Goal: Use online tool/utility: Utilize a website feature to perform a specific function

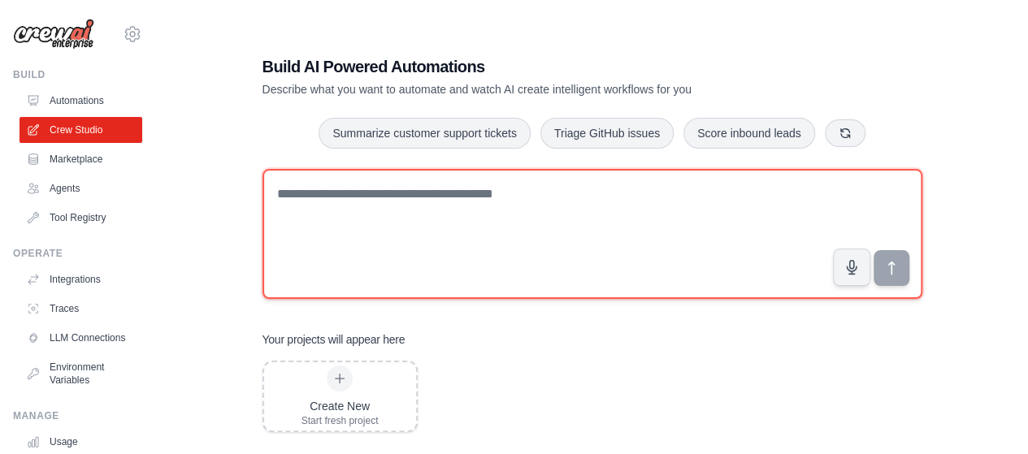
click at [447, 196] on textarea at bounding box center [593, 234] width 660 height 130
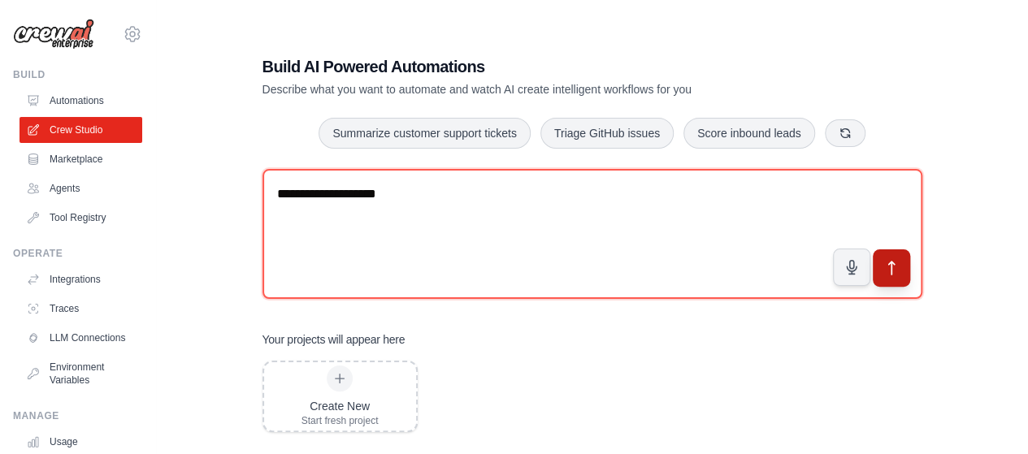
type textarea "**********"
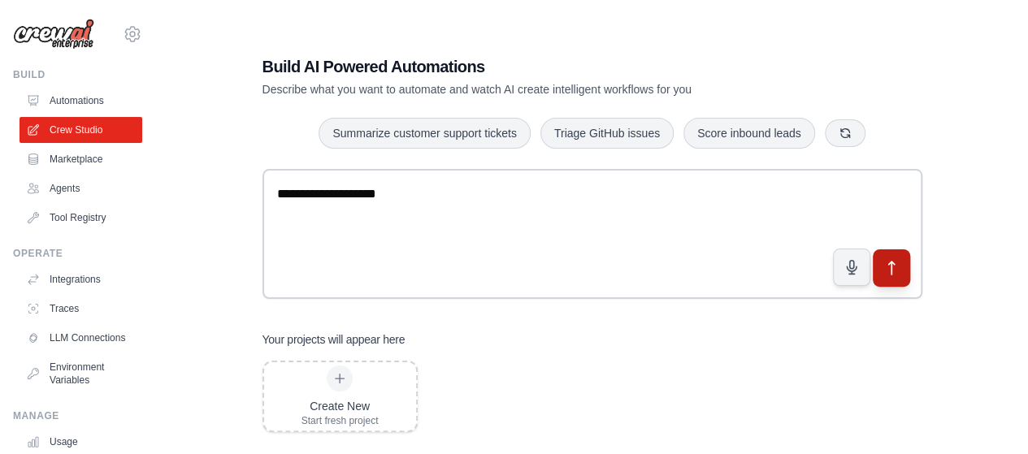
click at [892, 270] on icon "submit" at bounding box center [892, 268] width 6 height 13
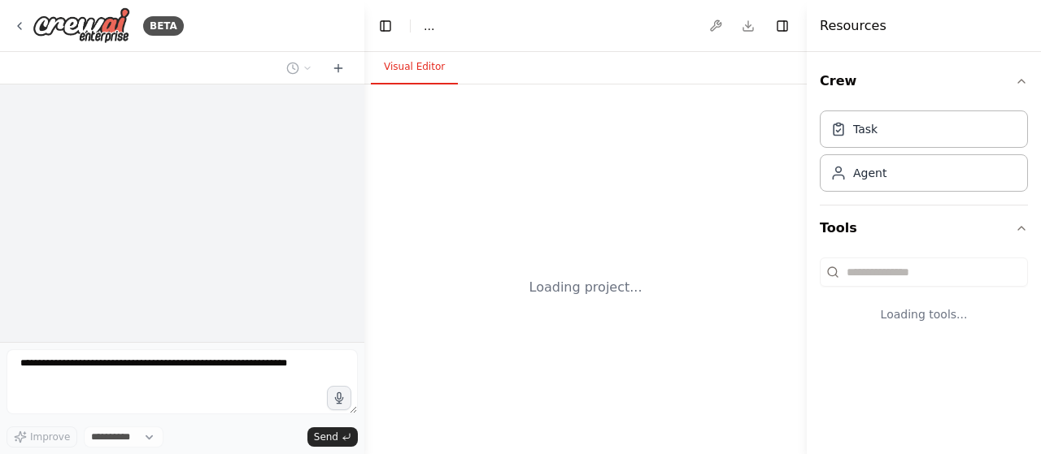
select select "****"
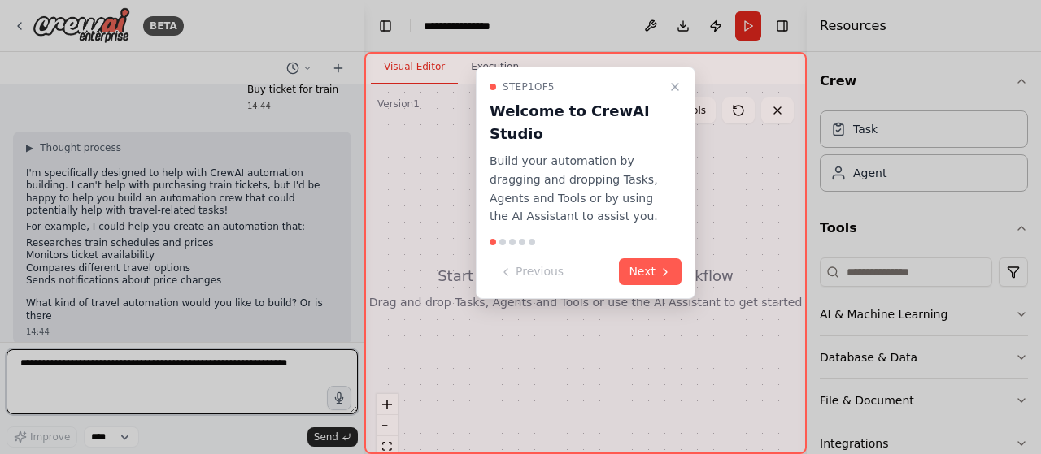
scroll to position [33, 0]
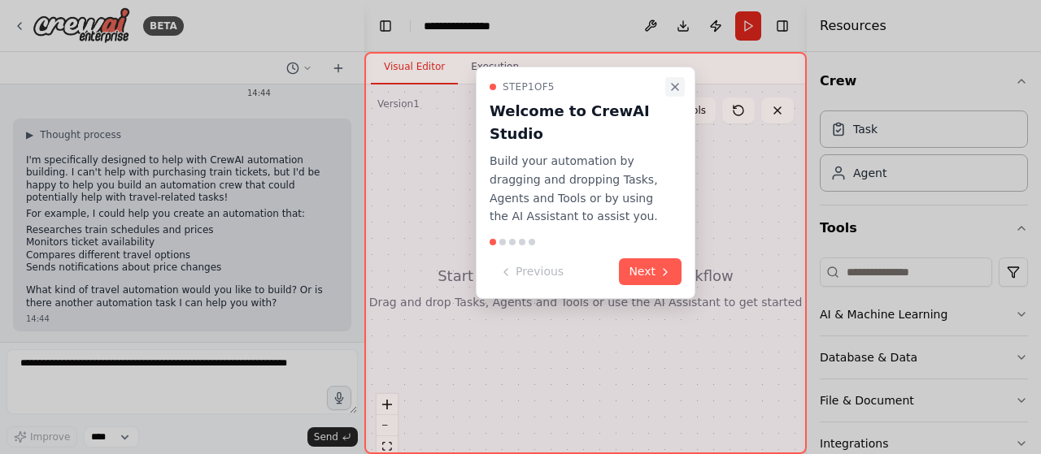
click at [672, 82] on icon "Close walkthrough" at bounding box center [674, 86] width 13 height 13
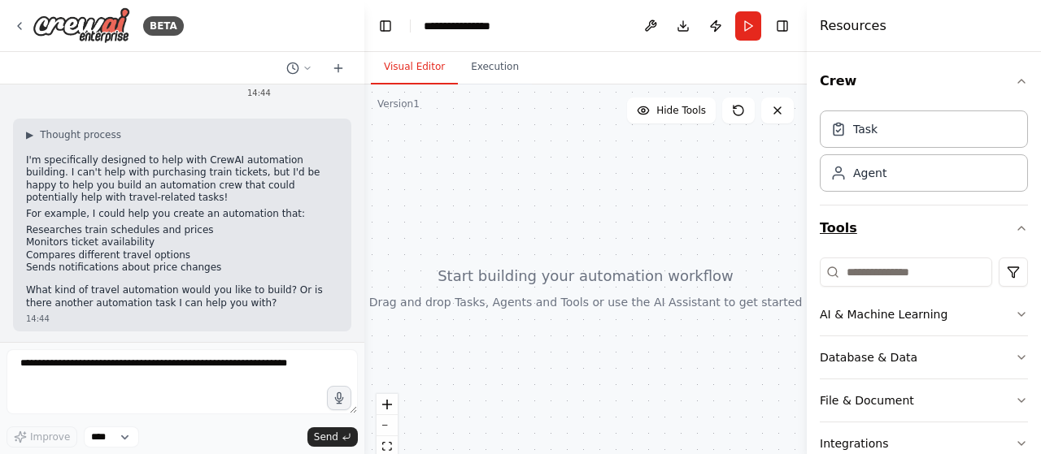
scroll to position [120, 0]
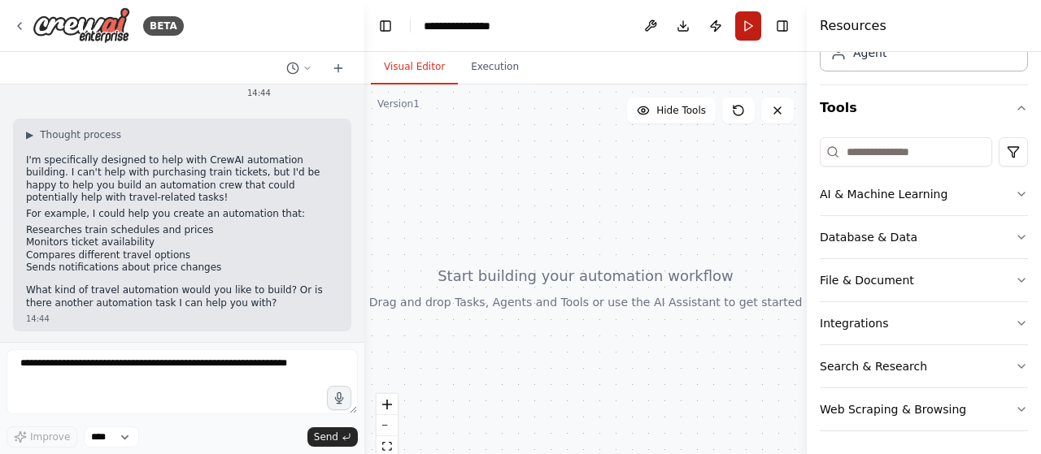
drag, startPoint x: 737, startPoint y: 212, endPoint x: 749, endPoint y: 22, distance: 190.6
click at [749, 22] on button "Run" at bounding box center [748, 25] width 26 height 29
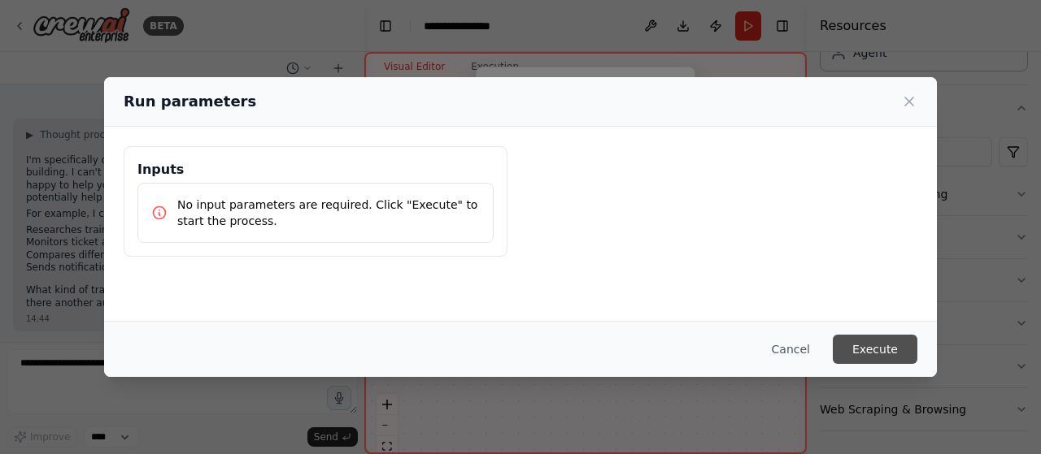
click at [868, 350] on button "Execute" at bounding box center [875, 349] width 85 height 29
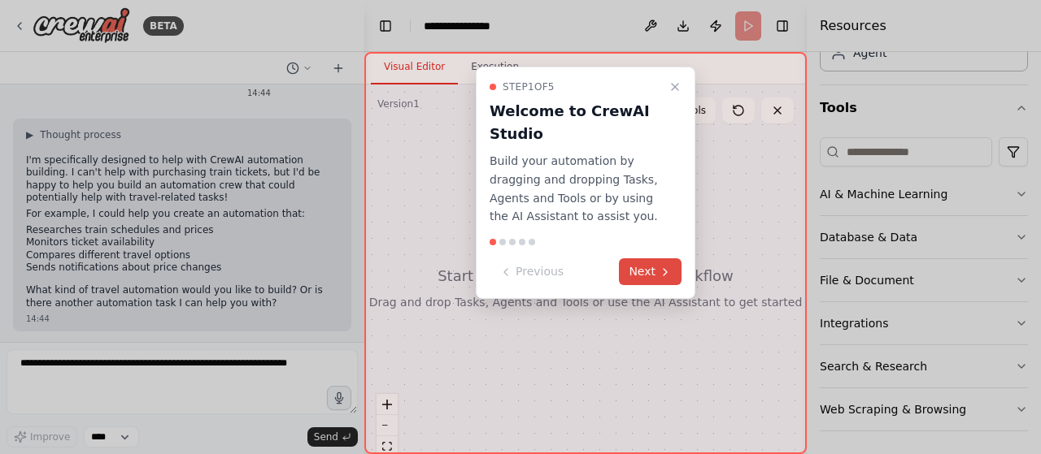
click at [649, 272] on button "Next" at bounding box center [650, 272] width 63 height 27
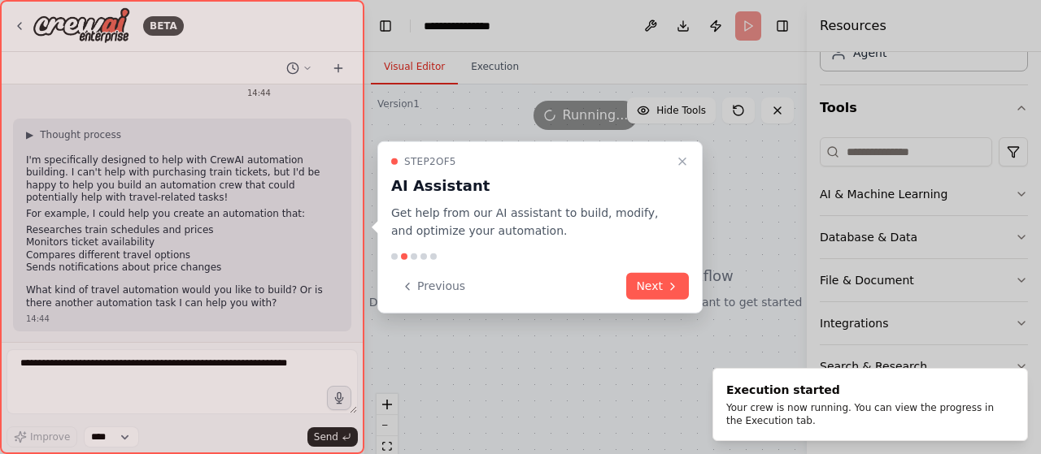
click at [649, 272] on div "Step 2 of 5 AI Assistant Get help from our AI assistant to build, modify, and o…" at bounding box center [539, 227] width 325 height 173
click at [654, 289] on button "Next" at bounding box center [657, 286] width 63 height 27
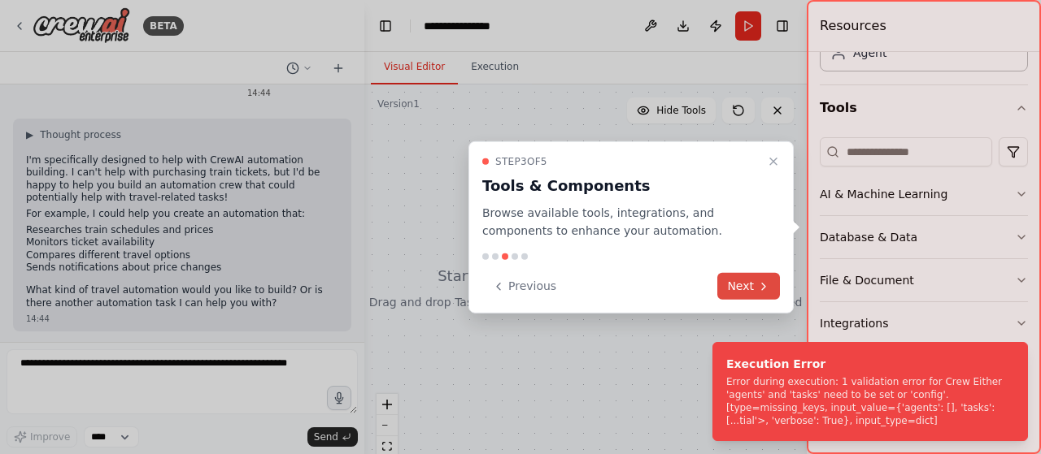
click at [749, 290] on button "Next" at bounding box center [748, 286] width 63 height 27
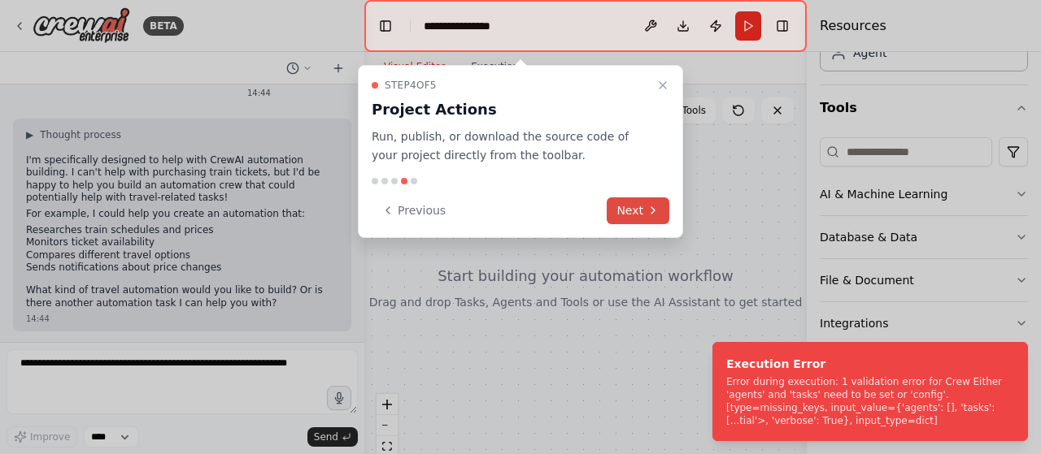
click at [645, 209] on button "Next" at bounding box center [638, 211] width 63 height 27
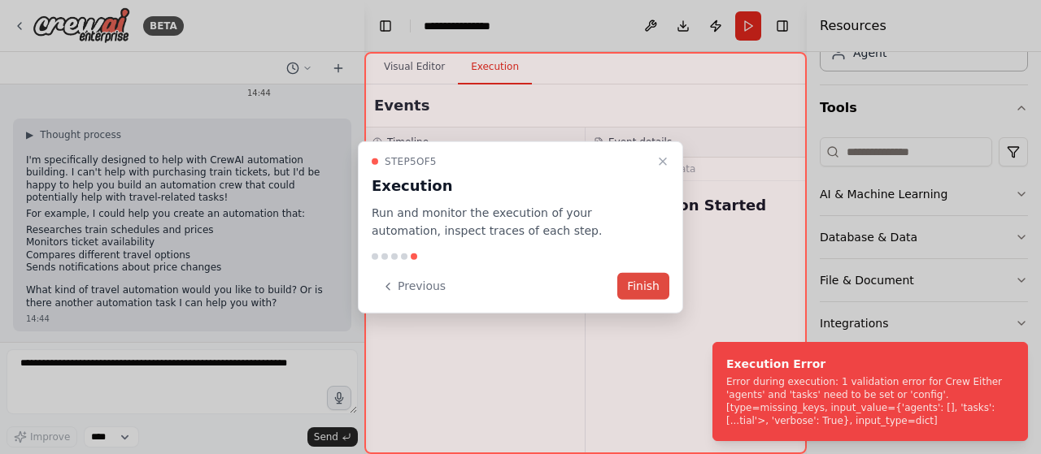
click at [644, 288] on button "Finish" at bounding box center [643, 286] width 52 height 27
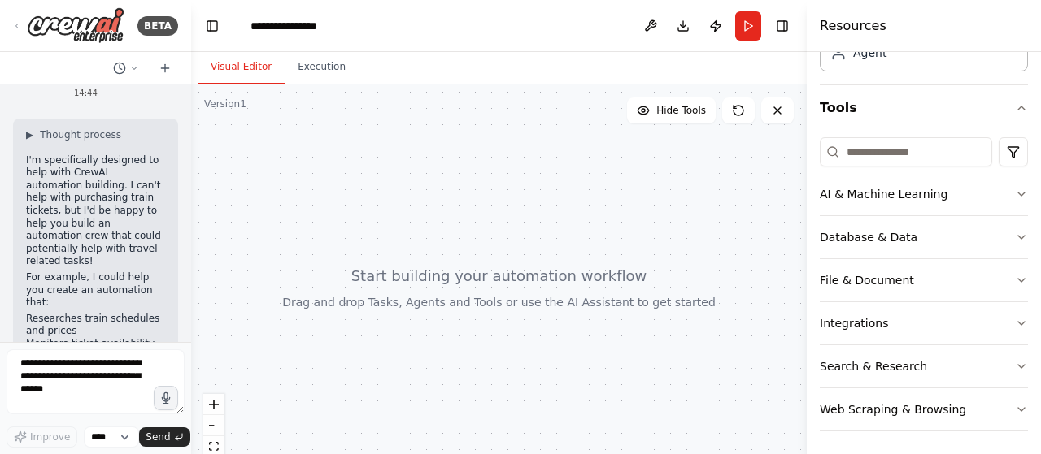
drag, startPoint x: 359, startPoint y: 106, endPoint x: 191, endPoint y: 113, distance: 168.5
click at [191, 113] on div "**********" at bounding box center [520, 227] width 1041 height 454
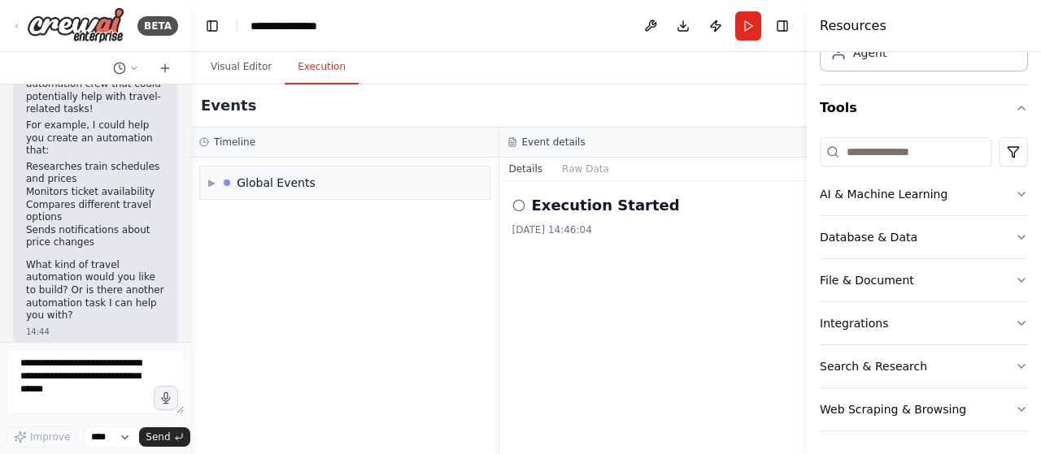
click at [304, 68] on button "Execution" at bounding box center [322, 67] width 74 height 34
click at [234, 70] on button "Visual Editor" at bounding box center [241, 67] width 87 height 34
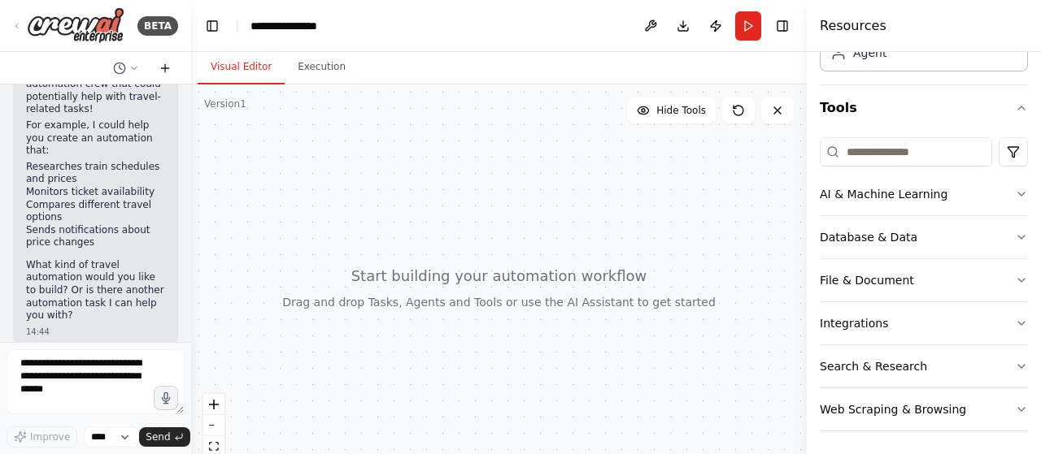
click at [167, 72] on icon at bounding box center [165, 68] width 13 height 13
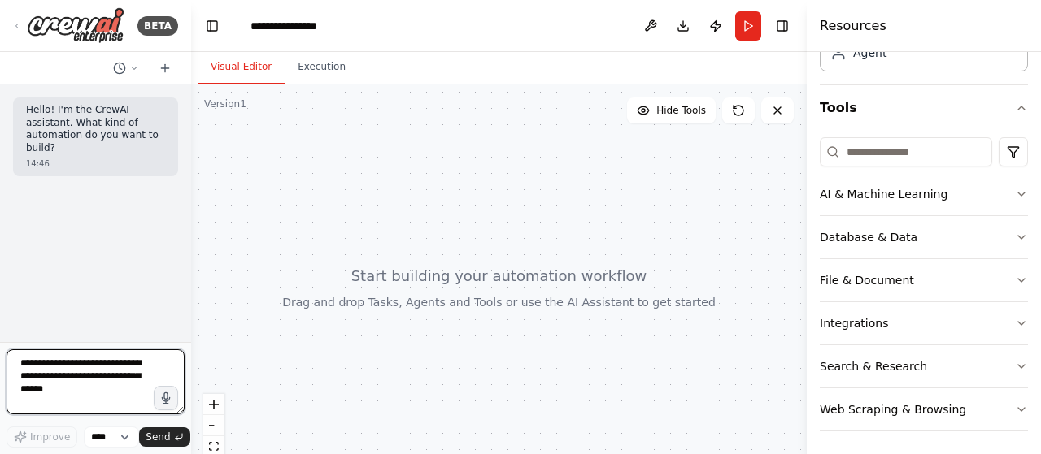
click at [75, 388] on textarea at bounding box center [96, 382] width 178 height 65
type textarea "**********"
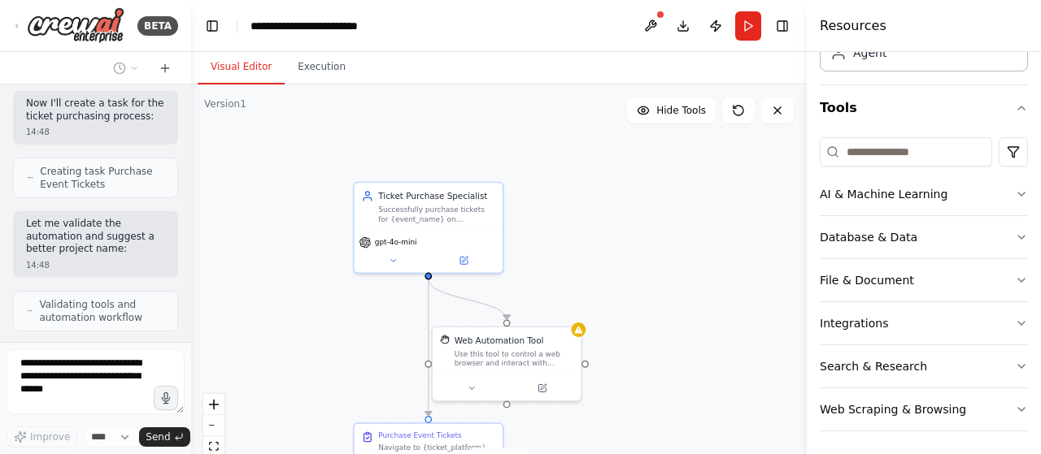
scroll to position [948, 0]
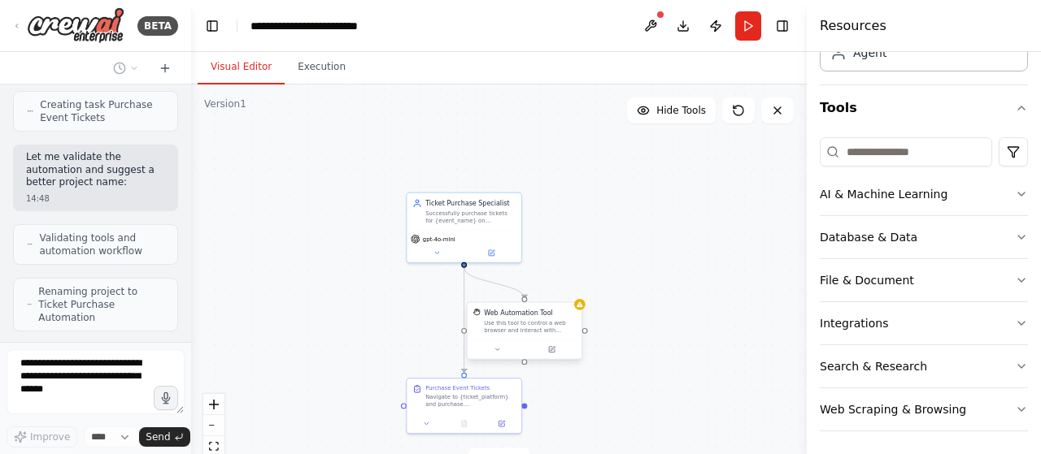
click at [533, 324] on div "Use this tool to control a web browser and interact with websites using natural…" at bounding box center [530, 327] width 92 height 15
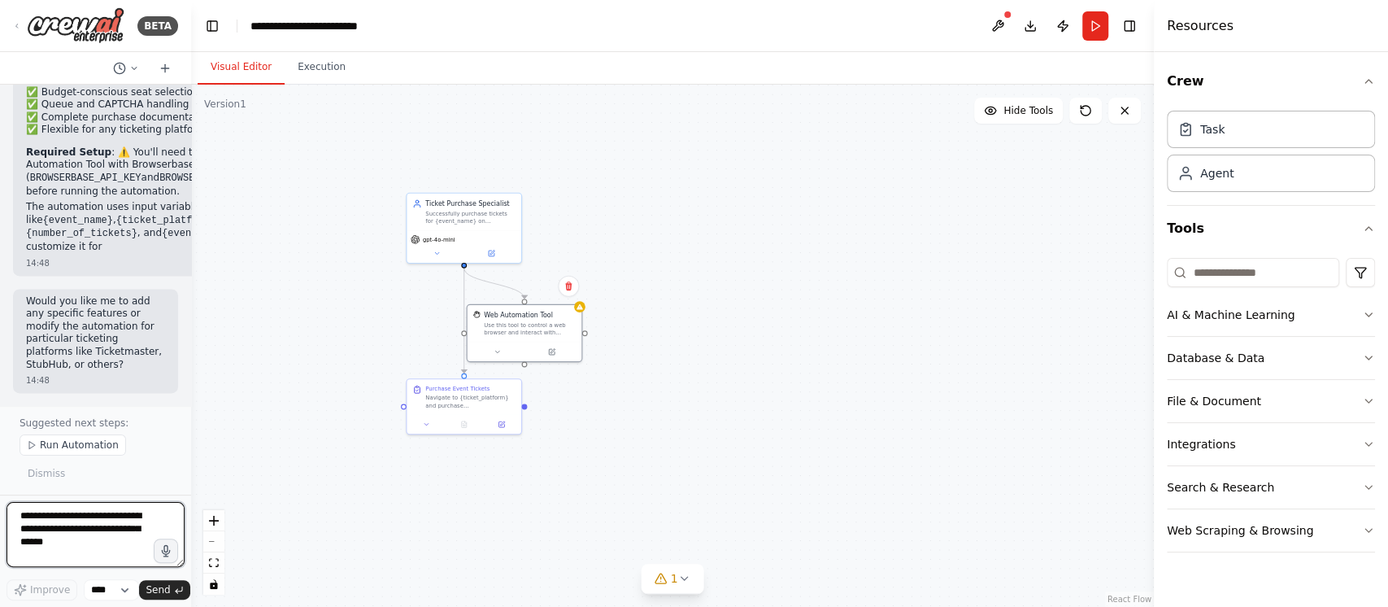
scroll to position [1769, 0]
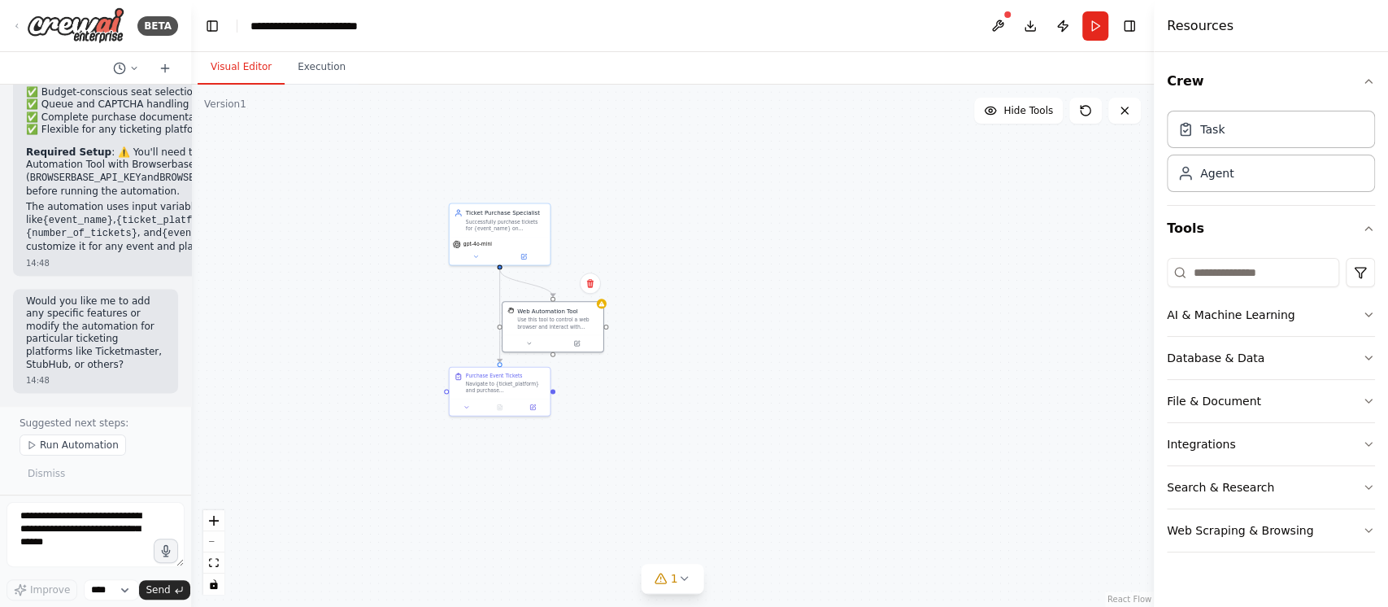
drag, startPoint x: 919, startPoint y: 1, endPoint x: 875, endPoint y: 194, distance: 198.4
click at [875, 194] on div ".deletable-edge-delete-btn { width: 20px; height: 20px; border: 0px solid #ffff…" at bounding box center [672, 346] width 963 height 522
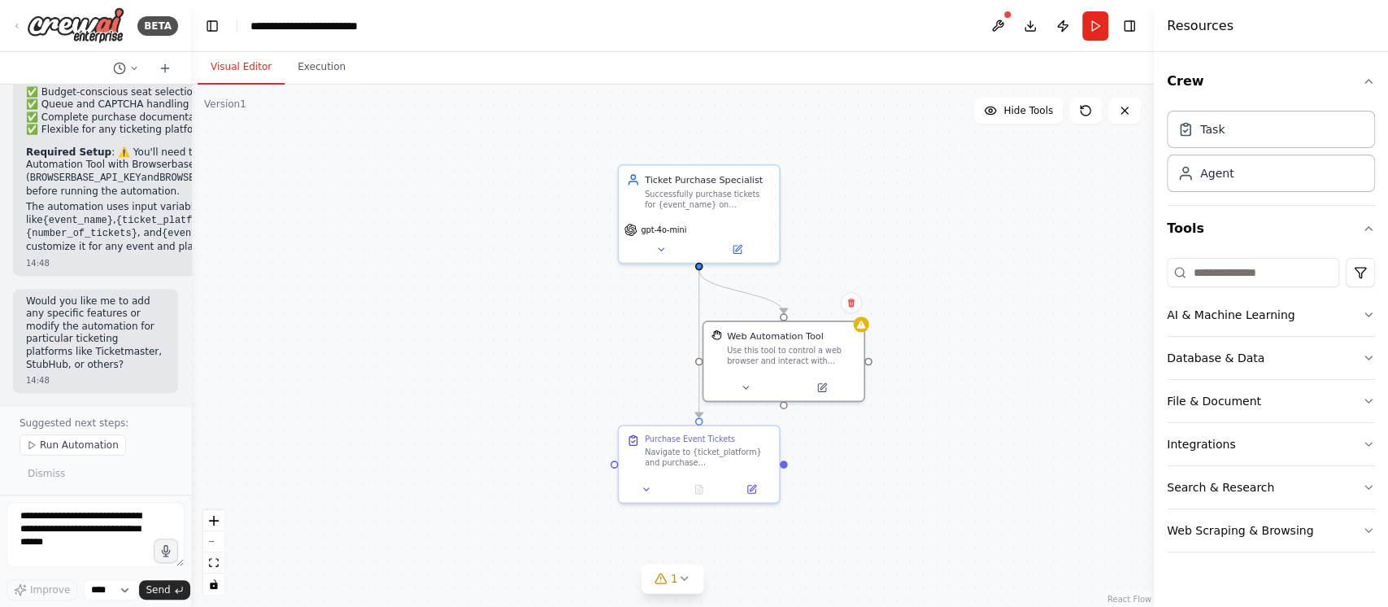
drag, startPoint x: 638, startPoint y: 296, endPoint x: 920, endPoint y: 312, distance: 281.8
click at [920, 312] on div ".deletable-edge-delete-btn { width: 20px; height: 20px; border: 0px solid #ffff…" at bounding box center [672, 346] width 963 height 522
click at [689, 215] on div "gpt-4o-mini" at bounding box center [699, 237] width 160 height 45
click at [707, 186] on div "Successfully purchase tickets for {event_name} on {ticket_platform} by navigati…" at bounding box center [708, 196] width 126 height 21
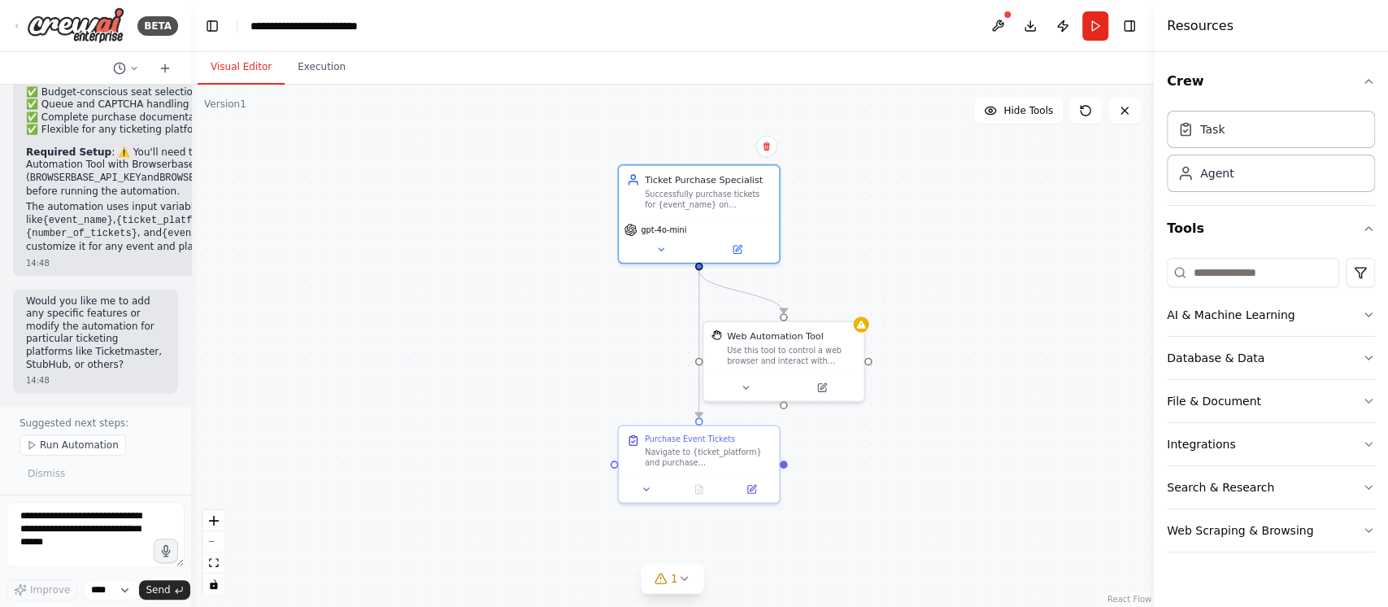
click at [865, 332] on div ".deletable-edge-delete-btn { width: 20px; height: 20px; border: 0px solid #ffff…" at bounding box center [672, 346] width 963 height 522
click at [810, 341] on div "Web Automation Tool Use this tool to control a web browser and interact with we…" at bounding box center [791, 345] width 129 height 37
click at [744, 389] on button at bounding box center [745, 384] width 73 height 15
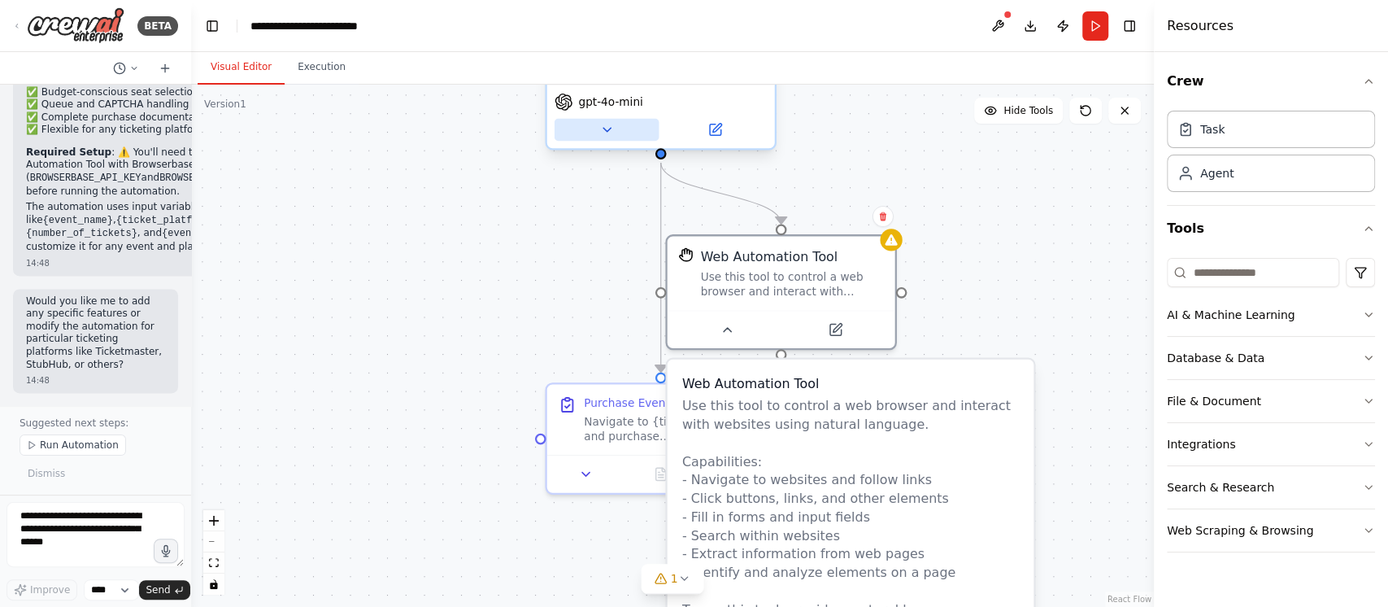
click at [613, 125] on icon at bounding box center [606, 129] width 15 height 15
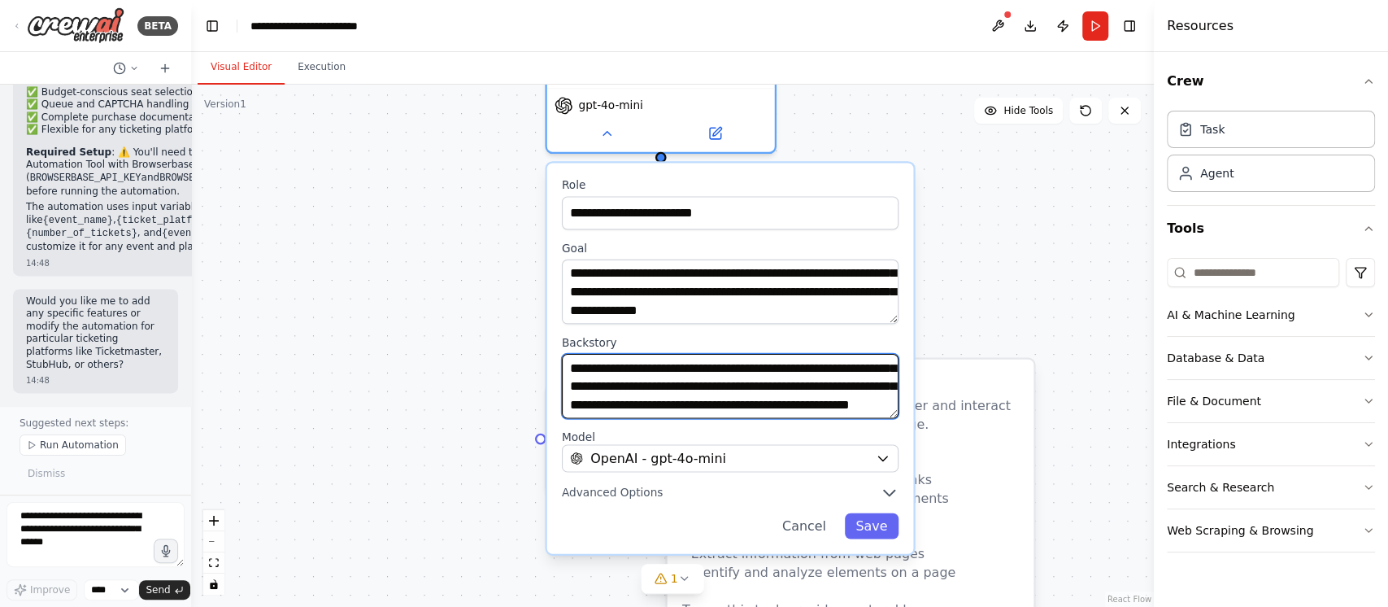
scroll to position [98, 0]
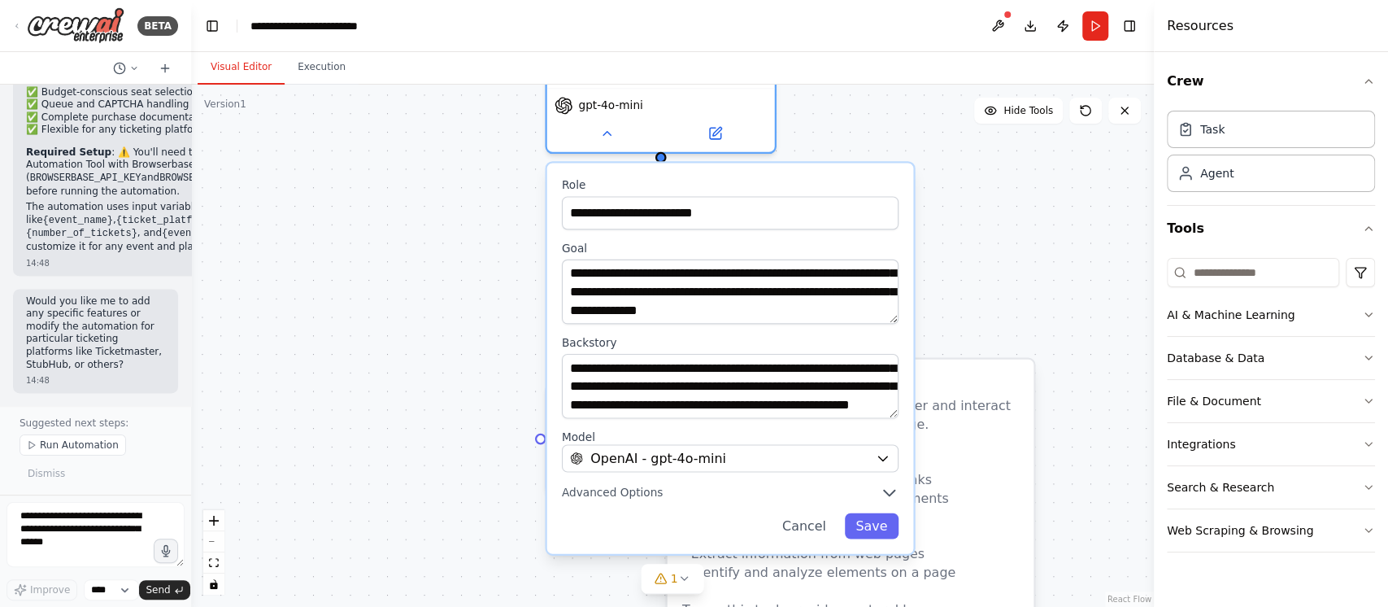
click at [967, 220] on div ".deletable-edge-delete-btn { width: 20px; height: 20px; border: 0px solid #ffff…" at bounding box center [672, 346] width 963 height 522
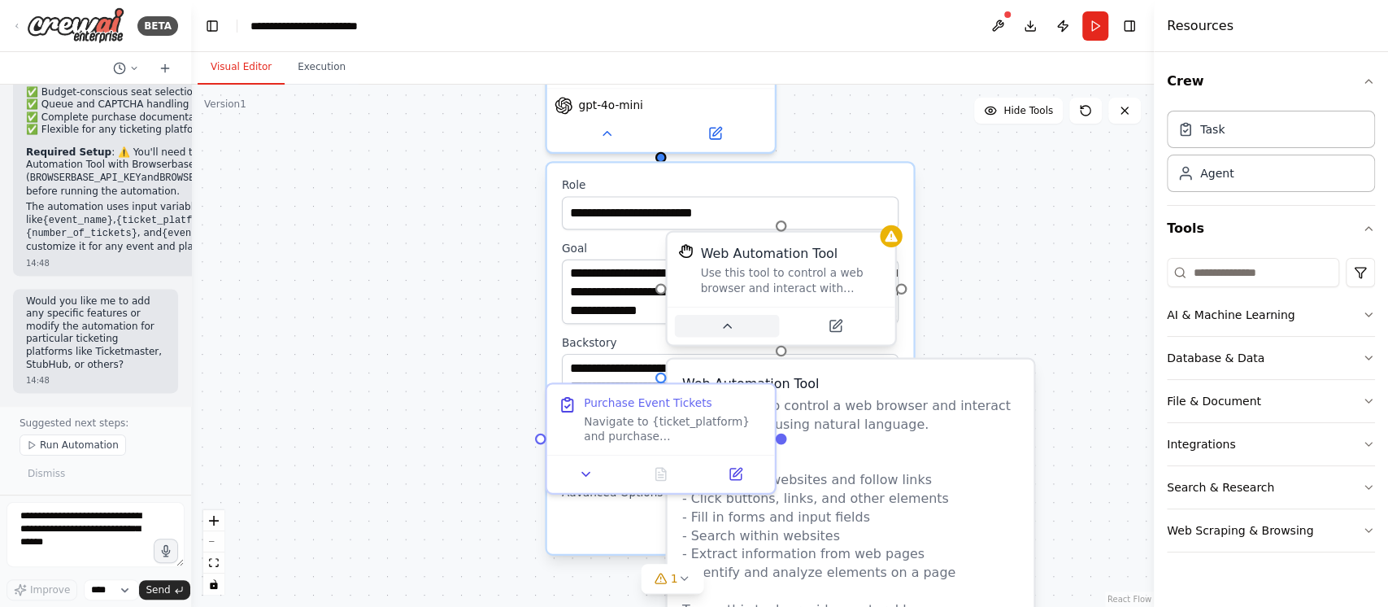
click at [732, 325] on icon at bounding box center [727, 326] width 15 height 15
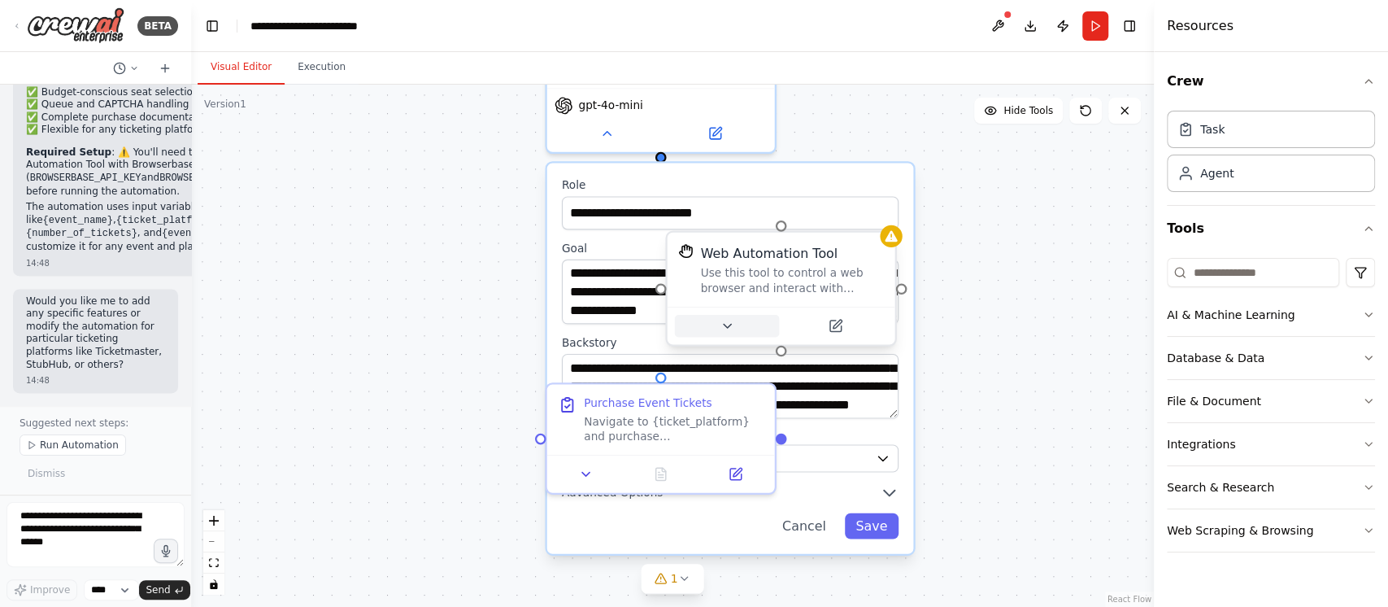
click at [732, 325] on icon at bounding box center [727, 326] width 15 height 15
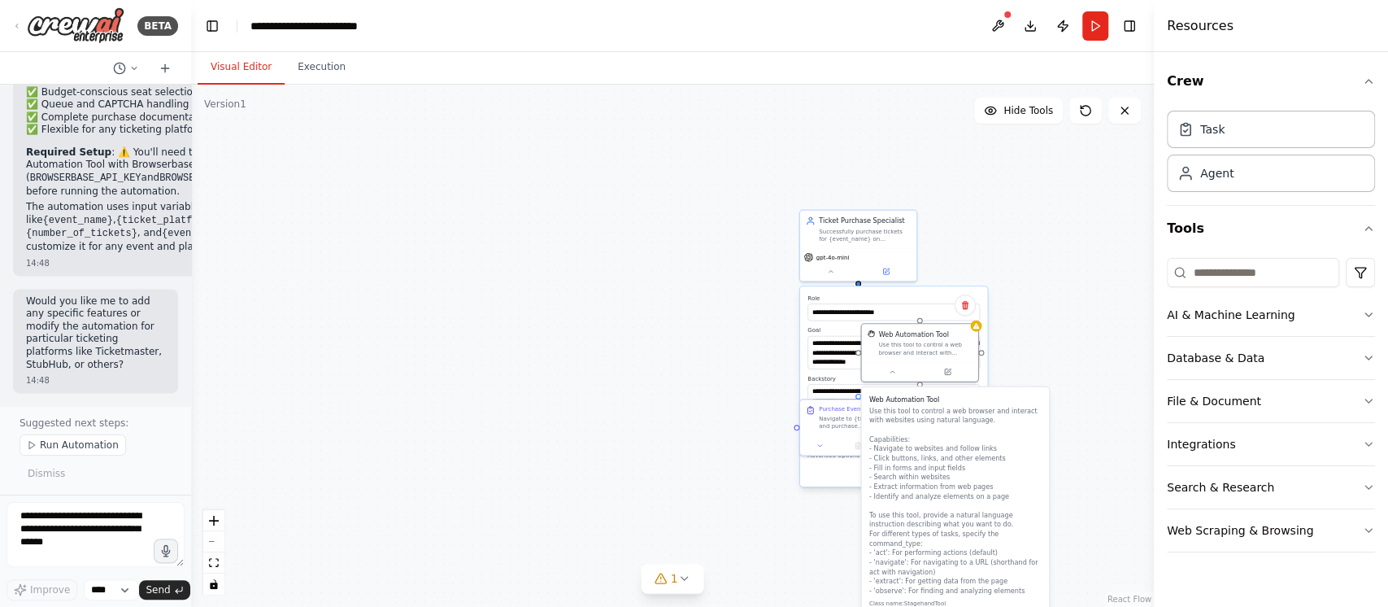
click at [676, 387] on div ".deletable-edge-delete-btn { width: 20px; height: 20px; border: 0px solid #ffff…" at bounding box center [672, 346] width 963 height 522
click at [1040, 124] on div ".deletable-edge-delete-btn { width: 20px; height: 20px; border: 0px solid #ffff…" at bounding box center [672, 346] width 963 height 522
click at [988, 120] on button "Hide Tools" at bounding box center [1018, 111] width 89 height 26
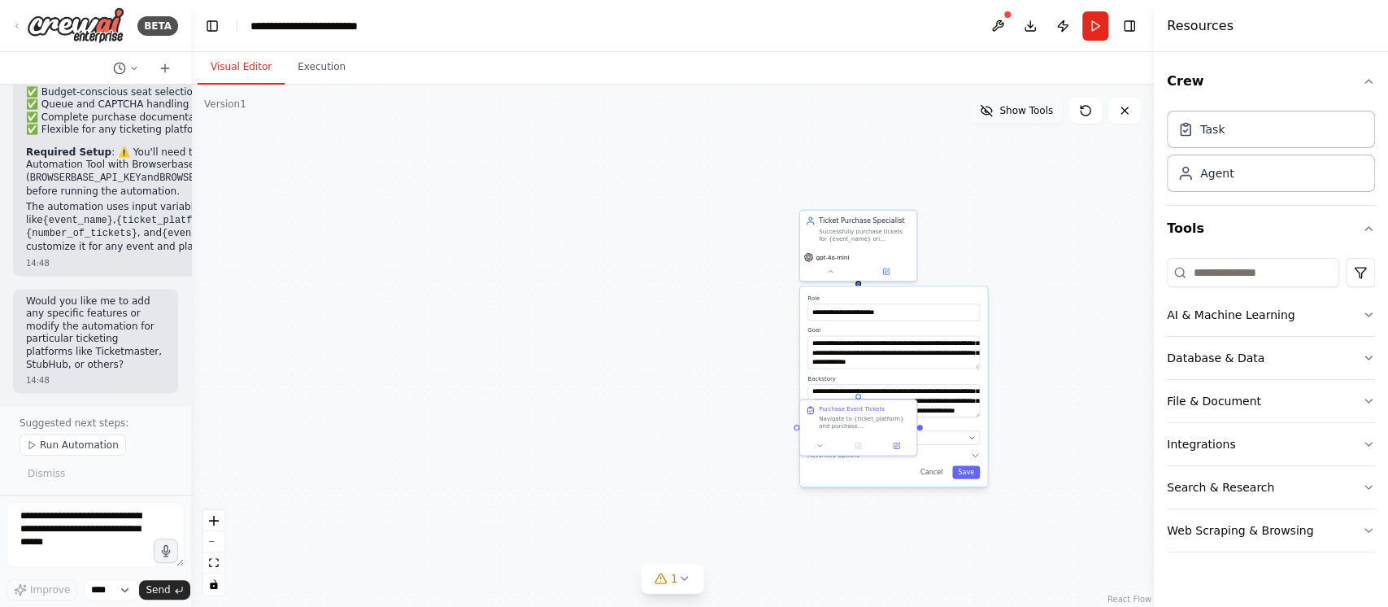
click at [992, 111] on icon at bounding box center [988, 110] width 7 height 6
drag, startPoint x: 898, startPoint y: 341, endPoint x: 1035, endPoint y: 316, distance: 139.7
click at [1035, 320] on div "Use this tool to control a web browser and interact with websites using natural…" at bounding box center [1061, 327] width 93 height 15
drag, startPoint x: 826, startPoint y: 418, endPoint x: 553, endPoint y: 326, distance: 288.2
click at [553, 326] on div "Navigate to {ticket_platform} and purchase {number_of_tickets} tickets for {eve…" at bounding box center [591, 325] width 92 height 15
